Goal: Task Accomplishment & Management: Manage account settings

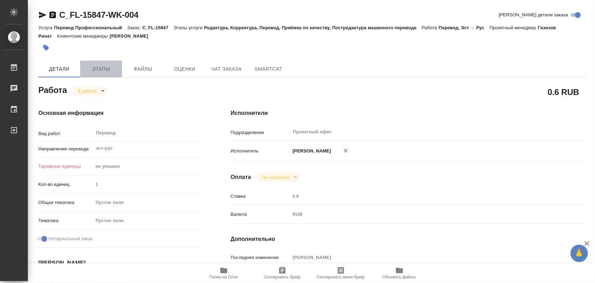
drag, startPoint x: 104, startPoint y: 66, endPoint x: 105, endPoint y: 62, distance: 4.1
click at [105, 63] on button "Этапы" at bounding box center [101, 69] width 42 height 17
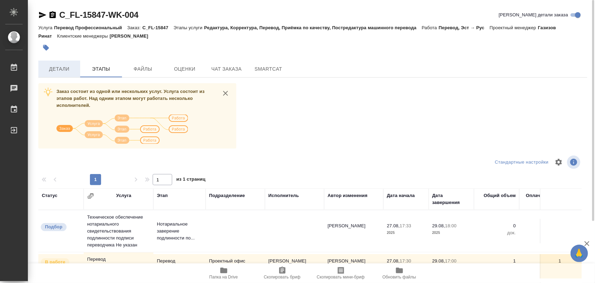
click at [56, 68] on span "Детали" at bounding box center [59, 69] width 33 height 9
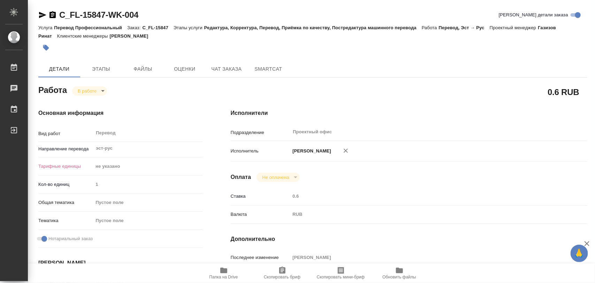
type textarea "x"
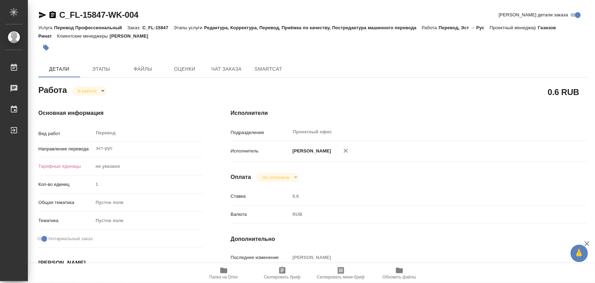
type textarea "x"
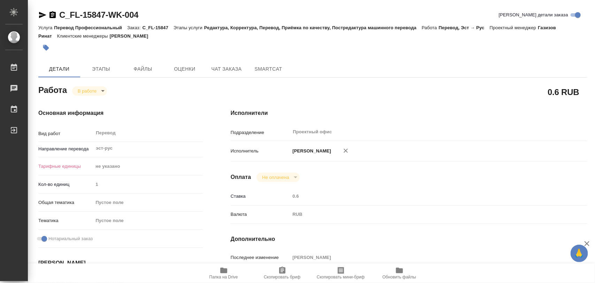
type textarea "x"
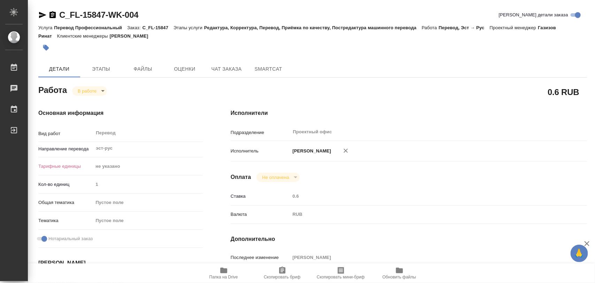
click at [49, 51] on button "button" at bounding box center [45, 47] width 15 height 15
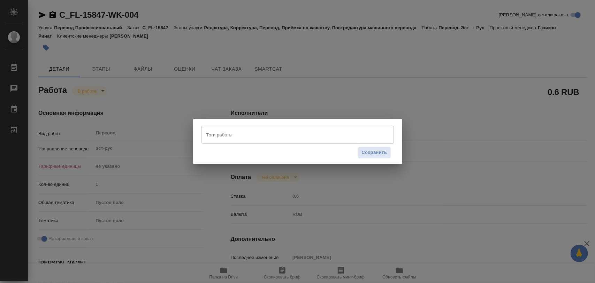
click at [218, 136] on input "Тэги работы" at bounding box center [291, 135] width 173 height 12
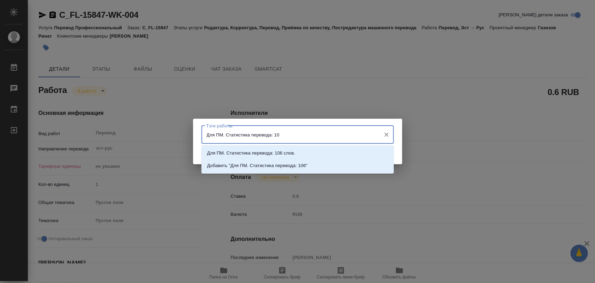
type input "Для ПМ. Статистика перевода: 106"
drag, startPoint x: 291, startPoint y: 150, endPoint x: 335, endPoint y: 168, distance: 47.2
click at [291, 150] on p "Для ПМ. Статистика перевода: 106 слов." at bounding box center [251, 153] width 88 height 7
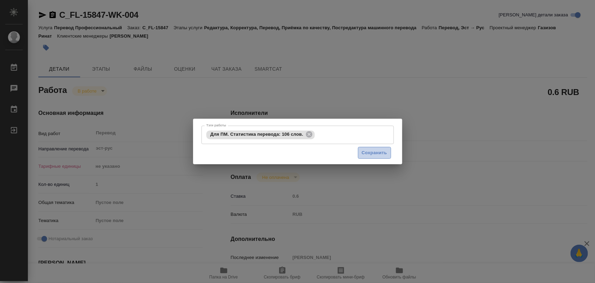
click at [368, 151] on span "Сохранить" at bounding box center [374, 153] width 25 height 8
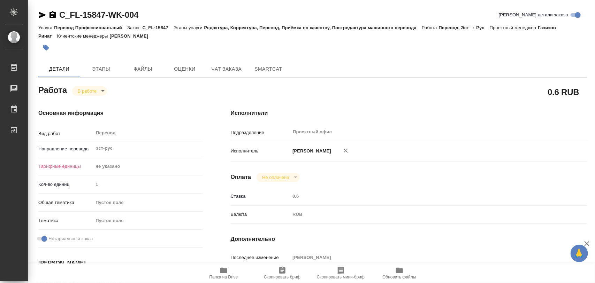
type input "inProgress"
type textarea "Перевод"
type textarea "x"
type input "эст-рус"
type input "5a8b1489cc6b4906c91bfd89"
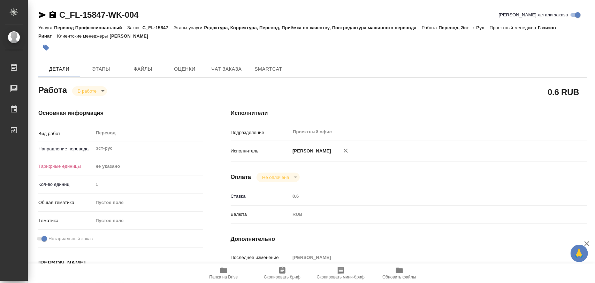
type input "1"
checkbox input "true"
type input "27.08.2025 17:30"
type input "28.08.2025 10:05"
type input "29.08.2025 17:00"
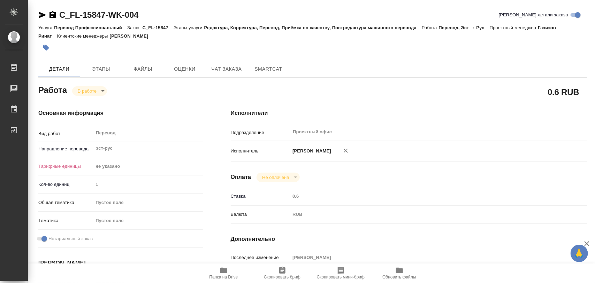
type input "29.08.2025 18:00"
type input "Проектный офис"
type input "notPayed"
type input "0.6"
type input "RUB"
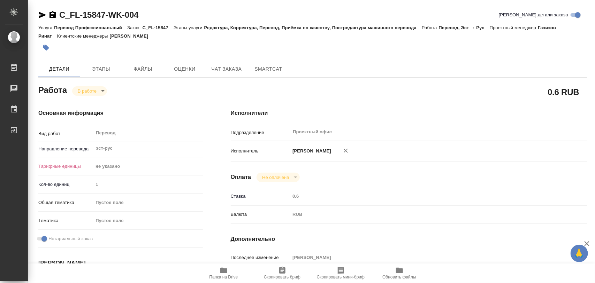
type input "[PERSON_NAME]"
type textarea "x"
type textarea "/Clients/FL_C/Orders/C_FL-15847/Translated/C_FL-15847-WK-004"
type textarea "x"
type input "C_FL-15847"
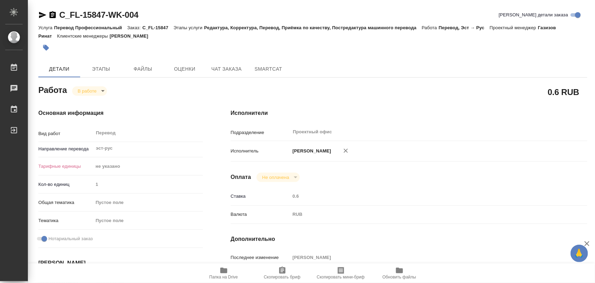
type input "Перевод Профессиональный"
type input "Редактура, Корректура, Перевод, Приёмка по качеству, Постредактура машинного пе…"
type input "[PERSON_NAME]"
type input "/Clients/FL_C/Orders/C_FL-15847"
type textarea "x"
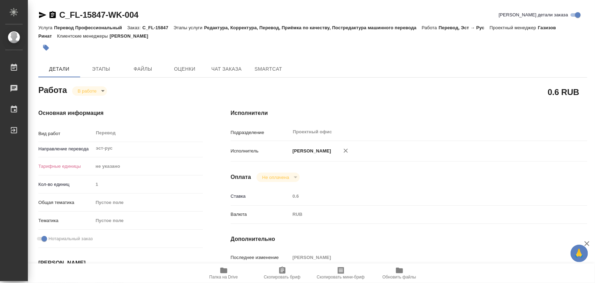
type textarea "нот"
type textarea "x"
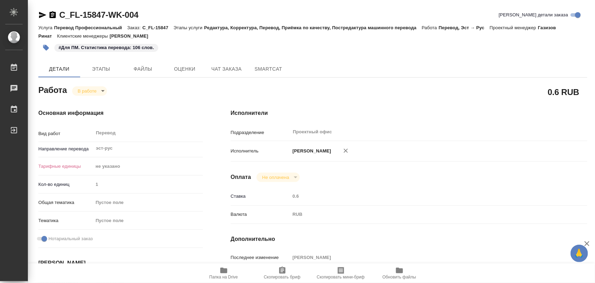
type textarea "x"
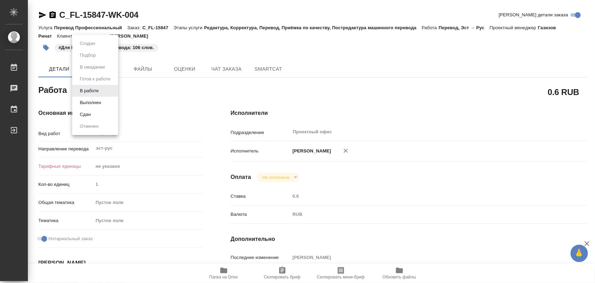
click at [105, 92] on body "🙏 .cls-1 fill:#fff; AWATERA Iglakov Maksim Работы 0 Чаты График Выйти C_FL-1584…" at bounding box center [297, 141] width 595 height 283
type textarea "x"
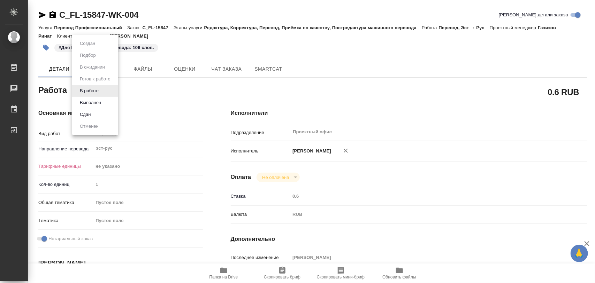
type textarea "x"
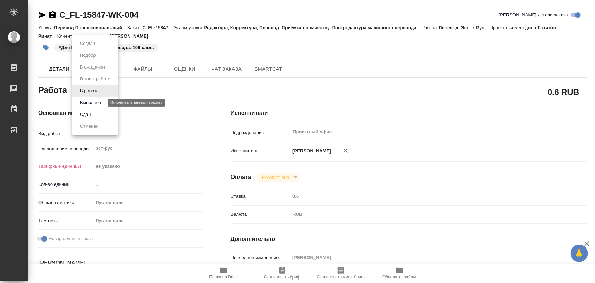
type textarea "x"
drag, startPoint x: 101, startPoint y: 102, endPoint x: 97, endPoint y: 114, distance: 12.6
click at [101, 102] on button "Выполнен" at bounding box center [90, 103] width 25 height 8
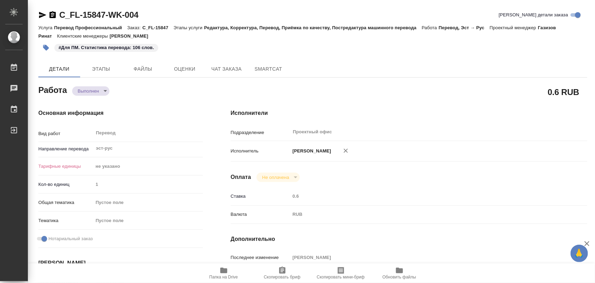
type textarea "x"
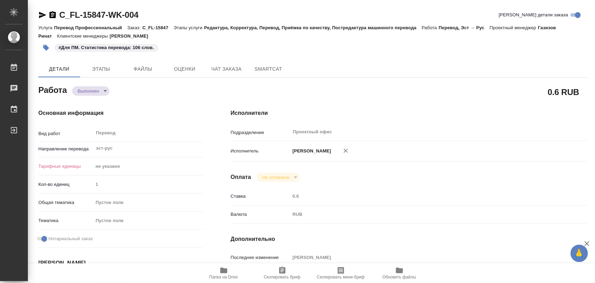
type textarea "x"
